Goal: Task Accomplishment & Management: Manage account settings

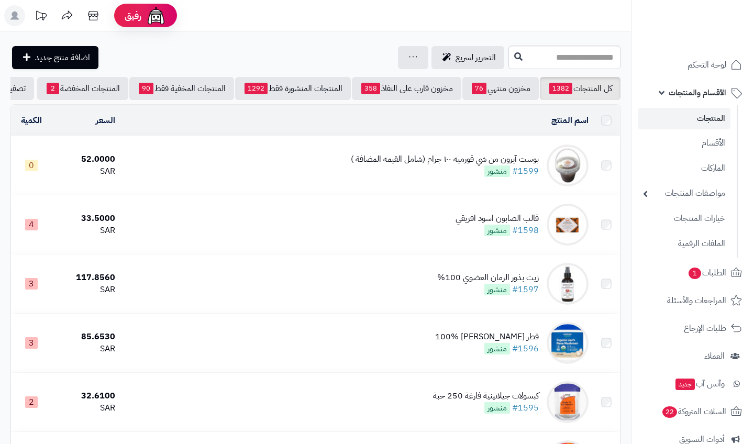
click at [715, 121] on link "المنتجات" at bounding box center [684, 118] width 93 height 21
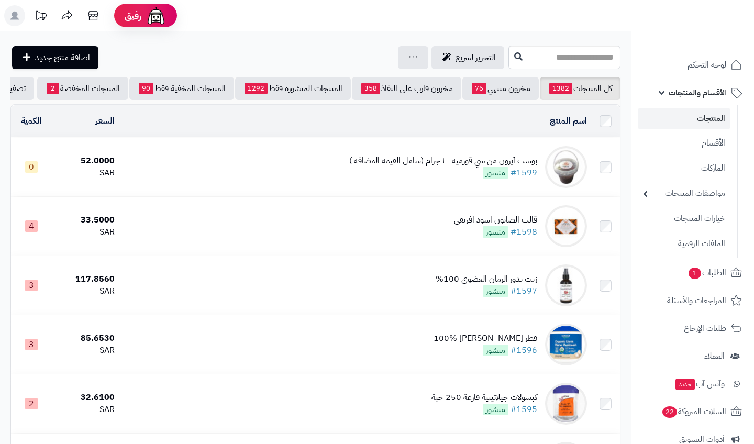
click at [693, 95] on span "الأقسام والمنتجات" at bounding box center [697, 92] width 58 height 15
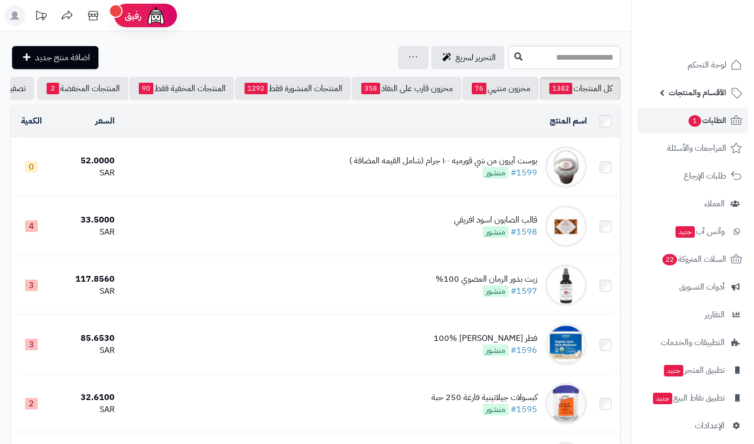
click at [705, 115] on span "الطلبات 1" at bounding box center [706, 120] width 39 height 15
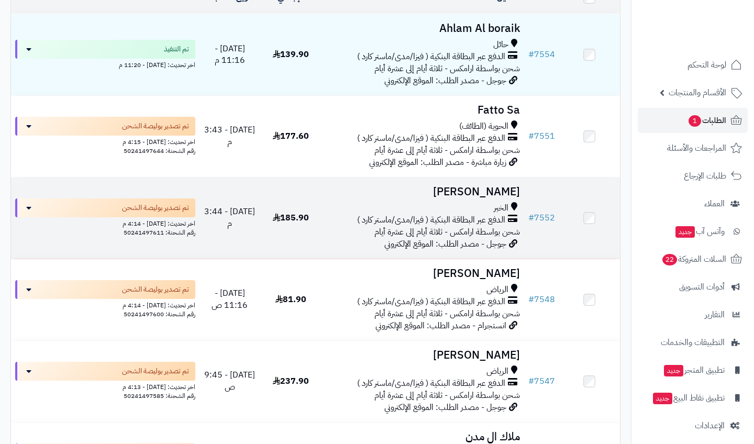
scroll to position [154, 0]
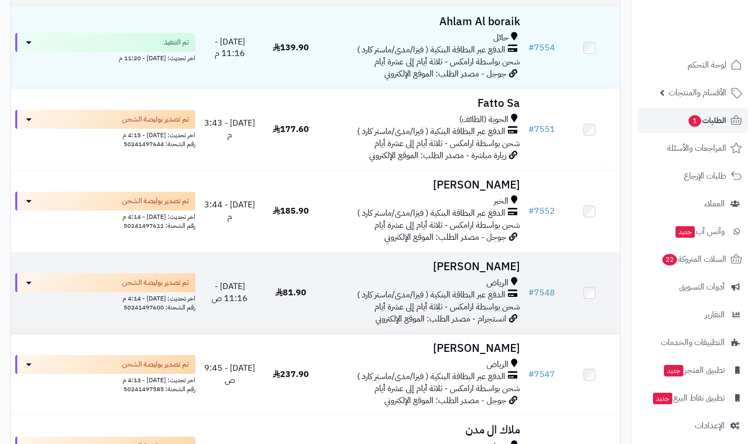
click at [483, 300] on span "شحن بواسطة ارامكس - ثلاثة أيام إلى عشرة أيام" at bounding box center [447, 306] width 146 height 13
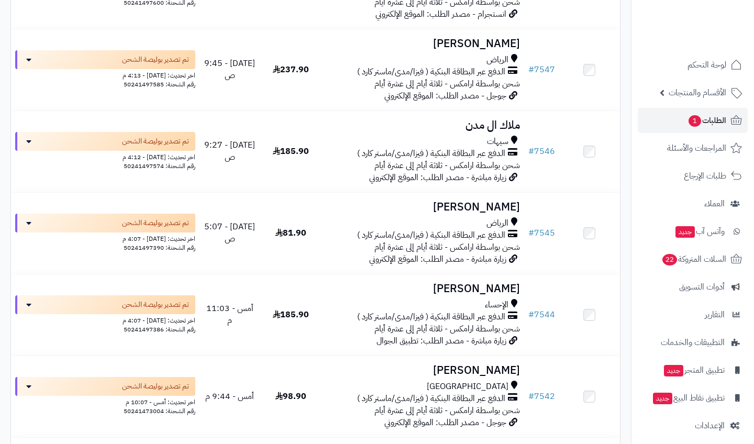
scroll to position [468, 0]
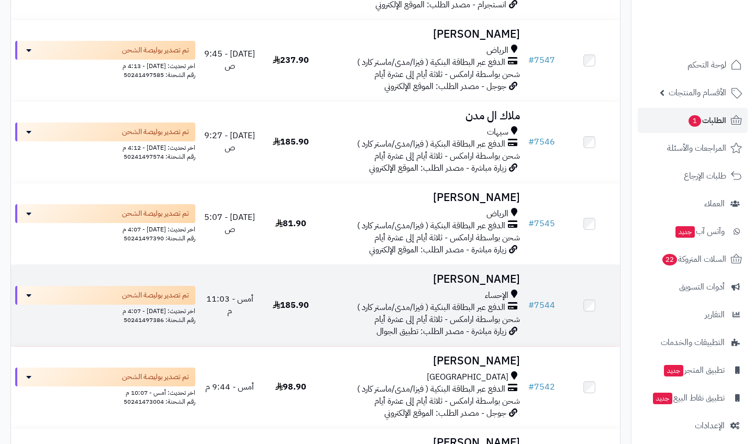
click at [500, 276] on td "فاطمة الجعفري الإحساء الدفع عبر البطاقة البنكية ( فيزا/مدى/ماستر كارد ) شحن بوا…" at bounding box center [422, 305] width 203 height 81
click at [498, 274] on h3 "فاطمة الجعفري" at bounding box center [422, 279] width 194 height 12
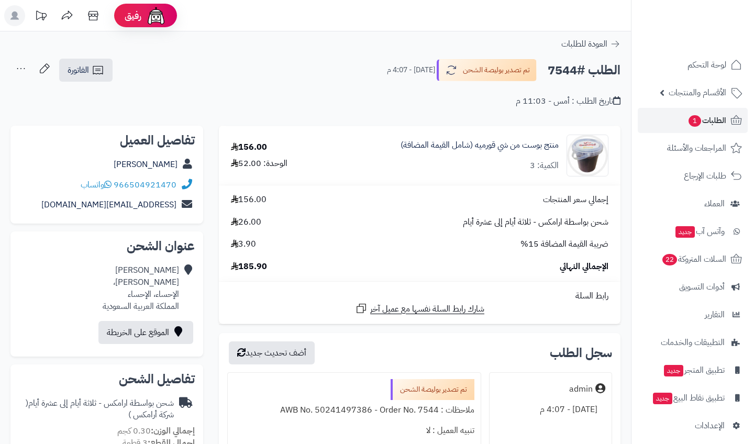
click at [616, 50] on link "العودة للطلبات" at bounding box center [590, 44] width 59 height 13
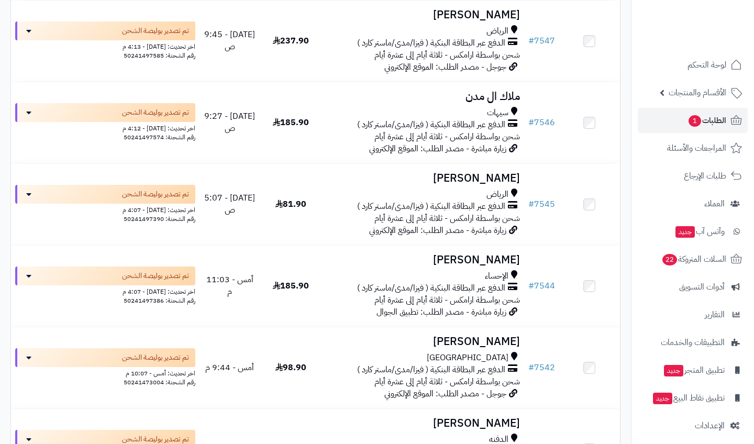
scroll to position [493, 0]
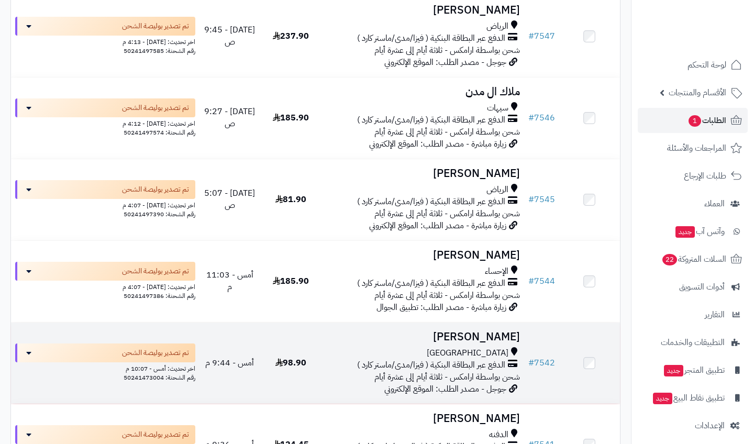
click at [468, 359] on span "الدفع عبر البطاقة البنكية ( فيزا/مدى/ماستر كارد )" at bounding box center [431, 365] width 148 height 12
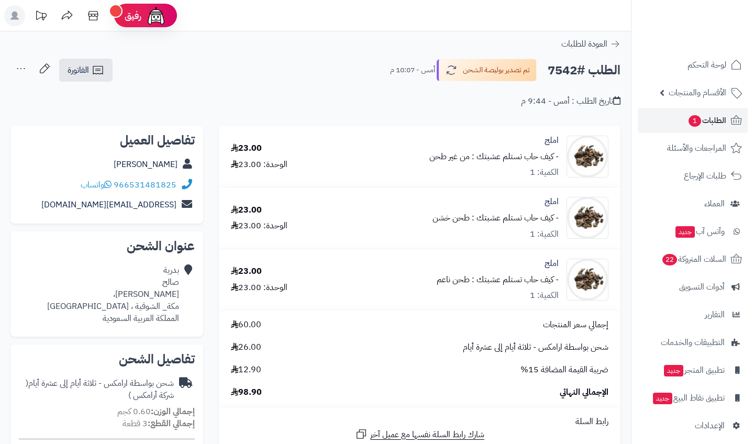
click at [614, 44] on icon at bounding box center [615, 44] width 8 height 6
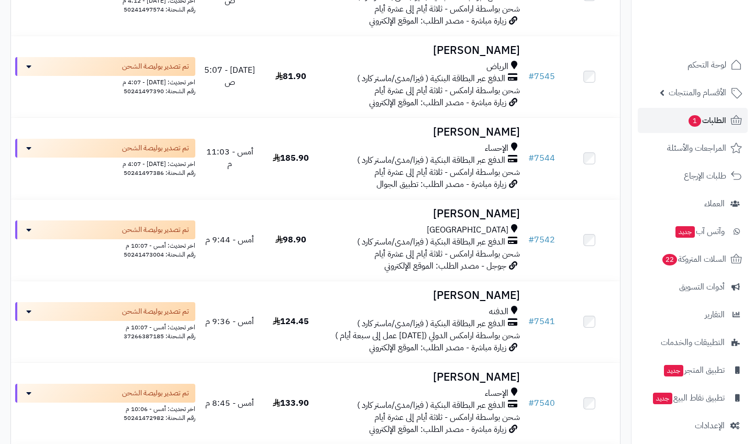
scroll to position [637, 0]
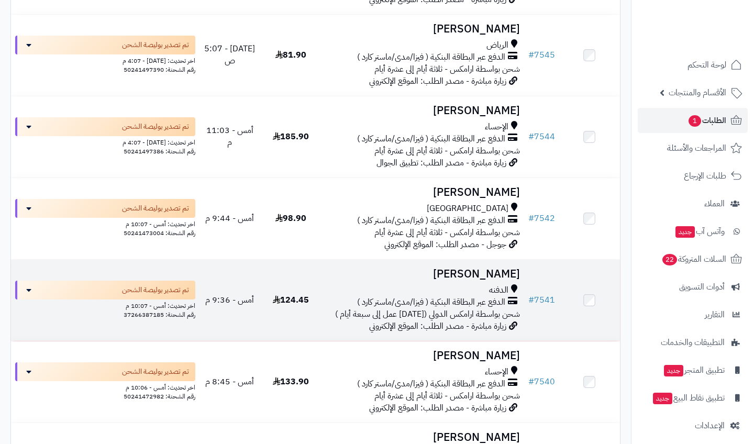
click at [492, 284] on span "الدفنه" at bounding box center [498, 290] width 19 height 12
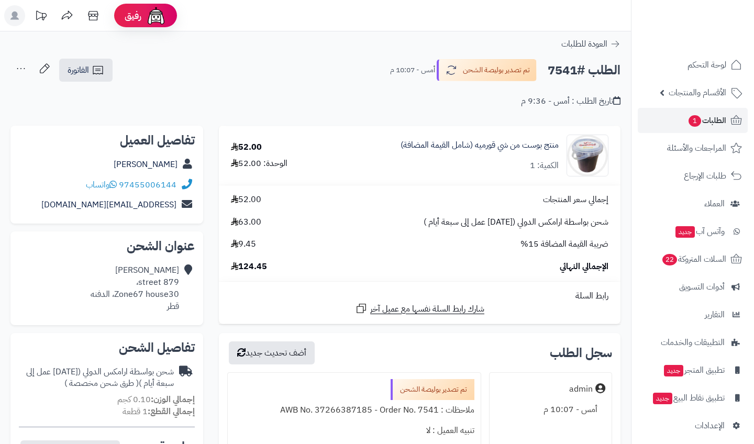
click at [615, 44] on icon at bounding box center [615, 44] width 8 height 6
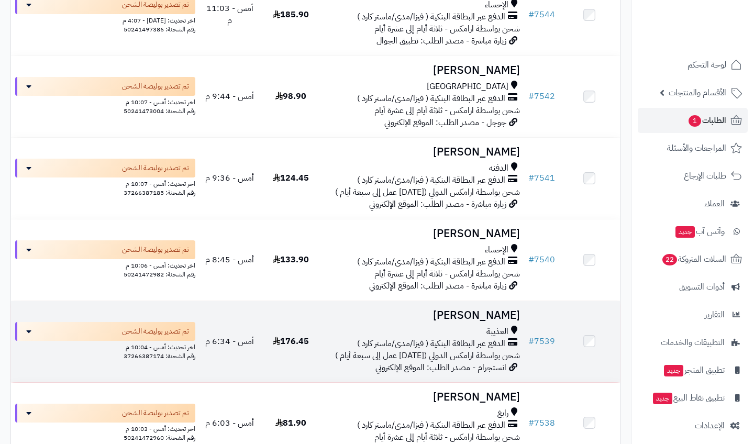
scroll to position [760, 0]
click at [479, 311] on h3 "[PERSON_NAME]" at bounding box center [422, 315] width 194 height 12
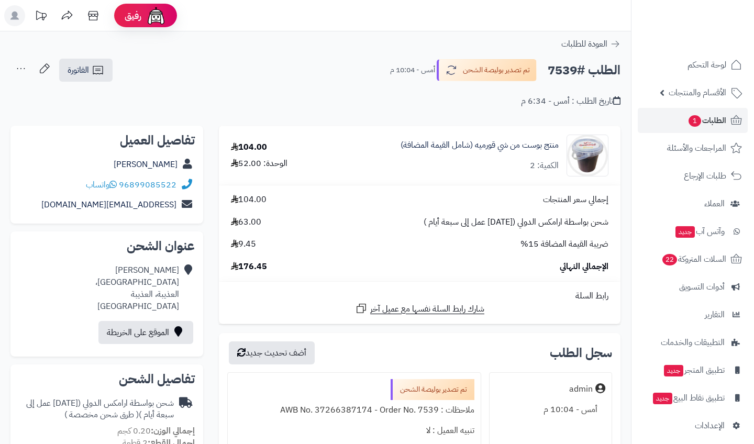
click at [618, 42] on icon at bounding box center [615, 44] width 10 height 10
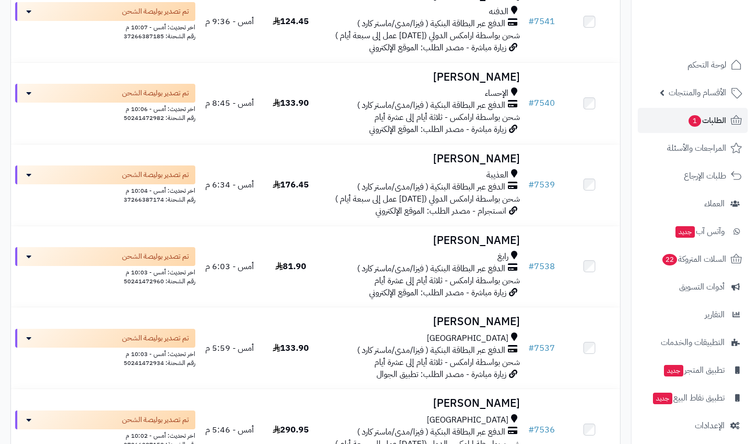
scroll to position [955, 0]
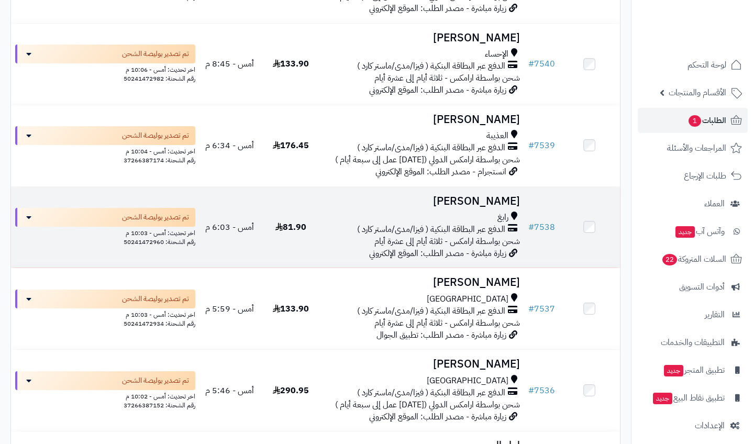
click at [488, 248] on span "شحن بواسطة ارامكس - ثلاثة أيام إلى عشرة أيام" at bounding box center [447, 241] width 146 height 13
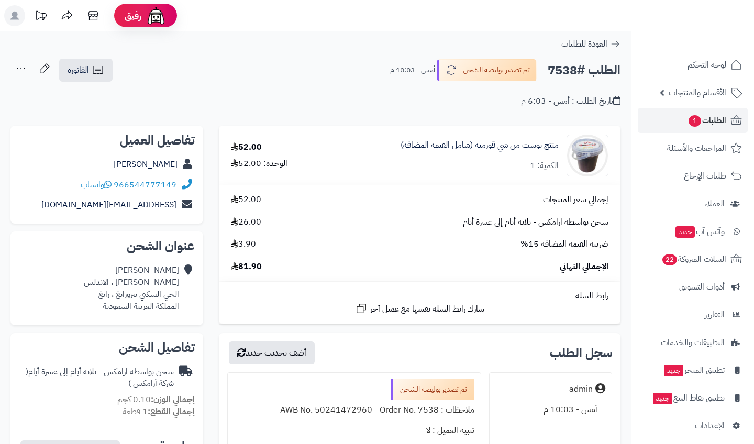
click at [612, 41] on icon at bounding box center [615, 44] width 10 height 10
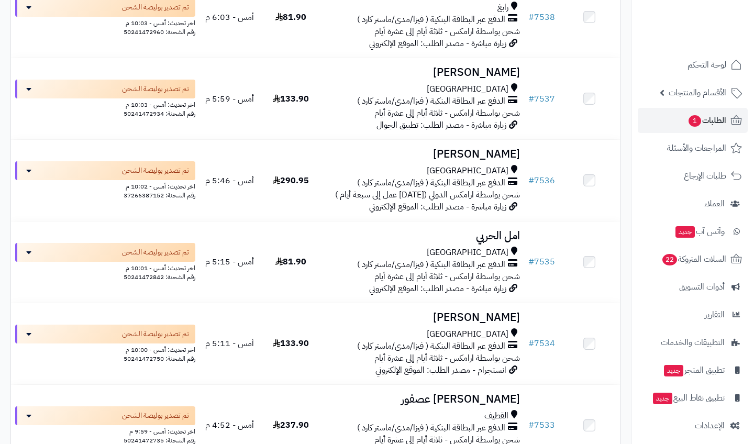
scroll to position [1166, 0]
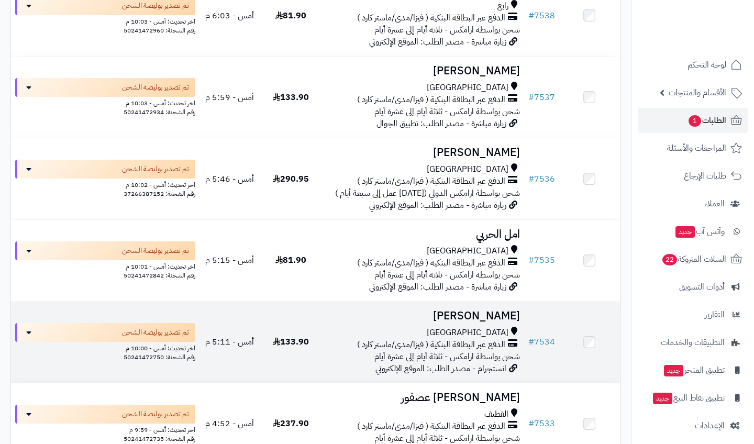
click at [492, 347] on span "الدفع عبر البطاقة البنكية ( فيزا/مدى/ماستر كارد )" at bounding box center [431, 345] width 148 height 12
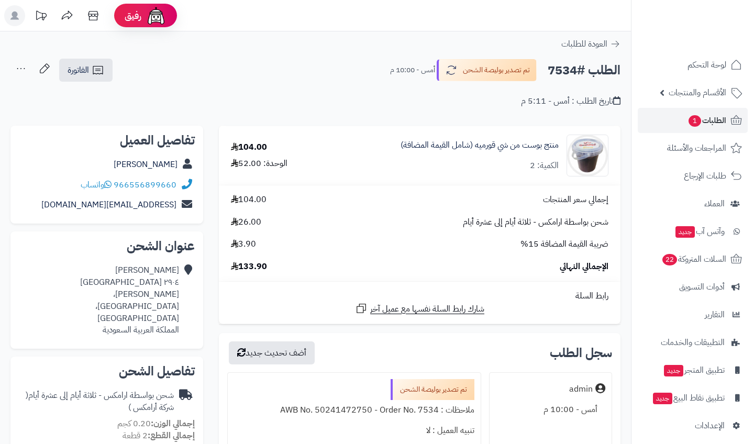
click at [613, 43] on icon at bounding box center [615, 44] width 10 height 10
